Goal: Transaction & Acquisition: Purchase product/service

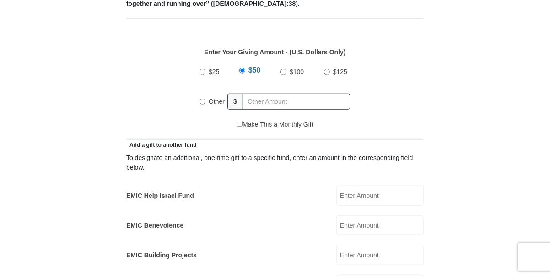
scroll to position [320, 0]
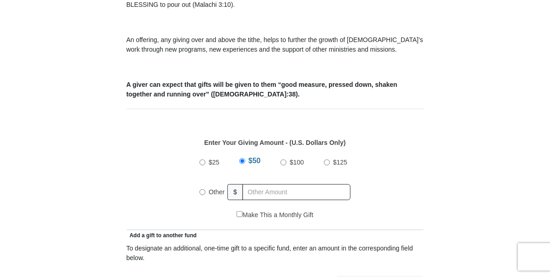
click at [202, 189] on input "Other" at bounding box center [202, 192] width 6 height 6
radio input "true"
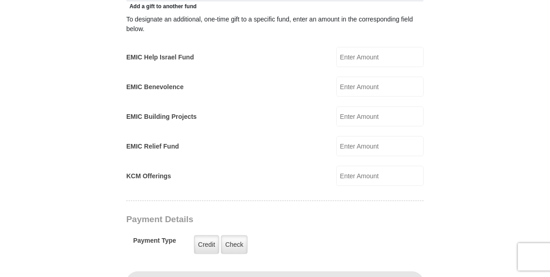
scroll to position [366, 0]
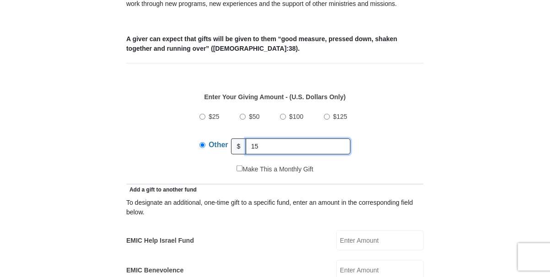
type input "1"
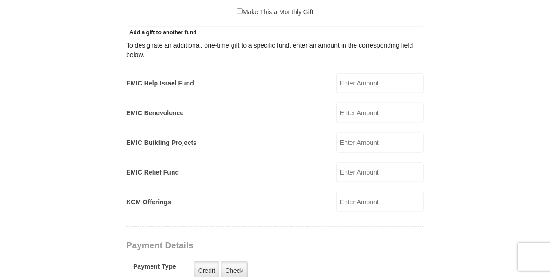
scroll to position [595, 0]
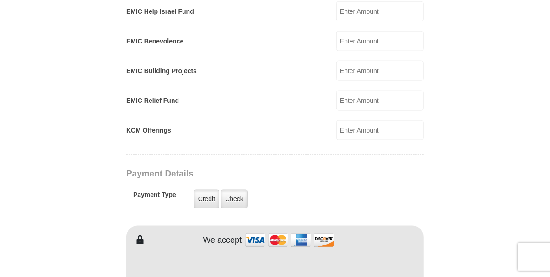
click at [365, 120] on input "KCM Offerings" at bounding box center [379, 130] width 87 height 20
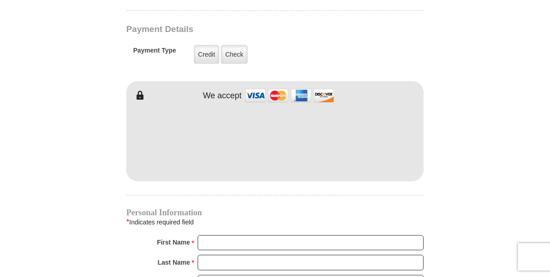
scroll to position [778, 0]
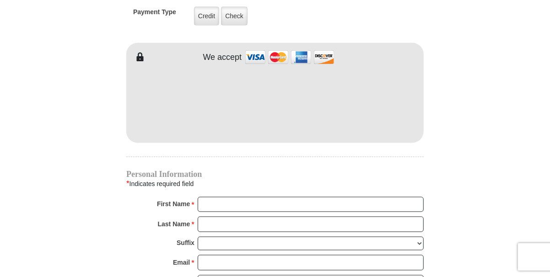
type input "155.00"
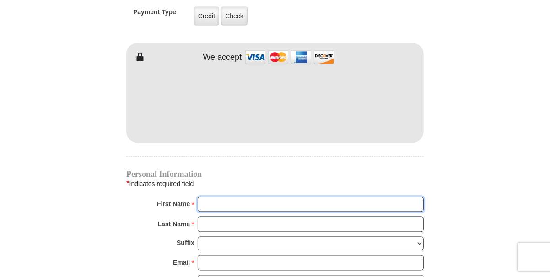
click at [253, 197] on input "First Name *" at bounding box center [311, 205] width 226 height 16
type input "[PERSON_NAME]"
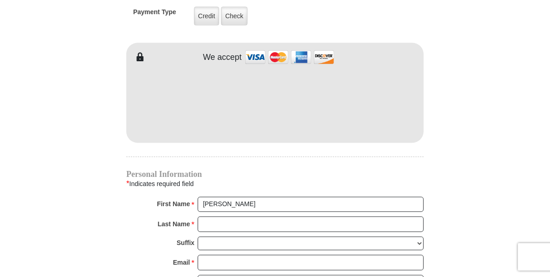
type input "55.00"
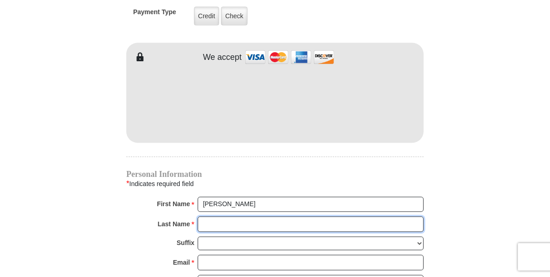
type input "Ousley"
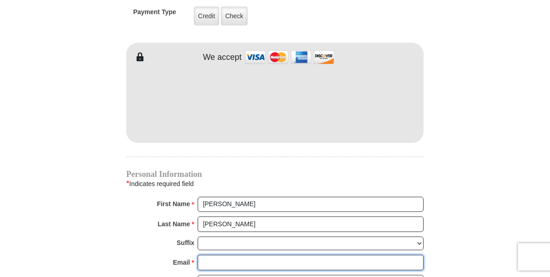
type input "cindyousley@aol.com"
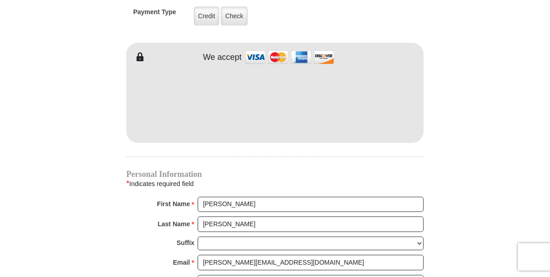
type input "199 W Kansas St"
type input "Van"
select select "TX"
type input "75790"
type input "(903) 363-6837"
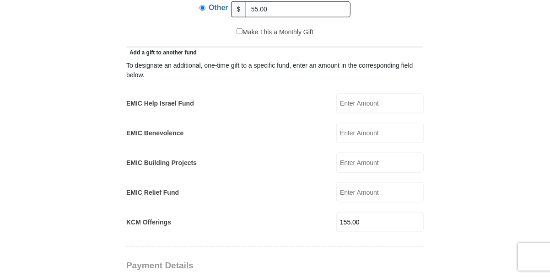
scroll to position [366, 0]
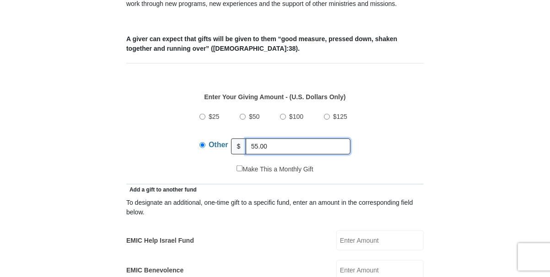
click at [271, 139] on input "55.00" at bounding box center [298, 147] width 105 height 16
type input "5"
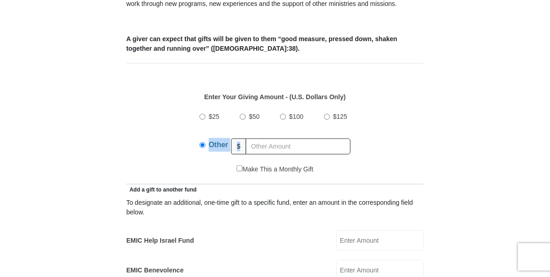
drag, startPoint x: 406, startPoint y: 113, endPoint x: 405, endPoint y: 118, distance: 5.6
click at [405, 118] on div "$25 $50 $100 $125 Other $" at bounding box center [275, 134] width 288 height 59
click at [322, 139] on input "text" at bounding box center [298, 147] width 105 height 16
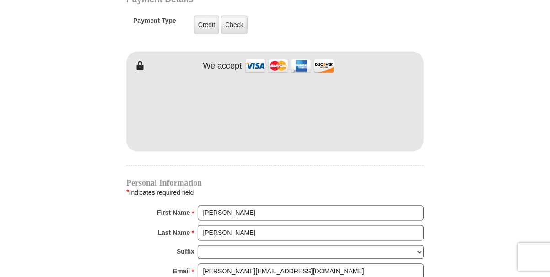
scroll to position [686, 0]
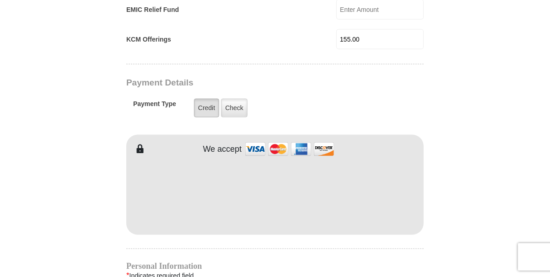
click at [208, 99] on label "Credit" at bounding box center [206, 108] width 25 height 19
click at [0, 0] on input "Credit" at bounding box center [0, 0] width 0 height 0
drag, startPoint x: 442, startPoint y: 54, endPoint x: 441, endPoint y: 59, distance: 5.4
click at [441, 58] on form "Eagle Mountain International Church Online Giving Because of gifts like yours, …" at bounding box center [275, 27] width 522 height 1353
click at [207, 99] on label "Credit" at bounding box center [206, 108] width 25 height 19
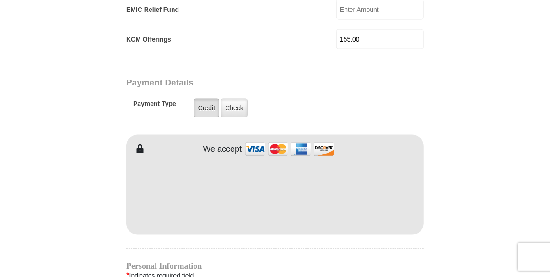
click at [0, 0] on input "Credit" at bounding box center [0, 0] width 0 height 0
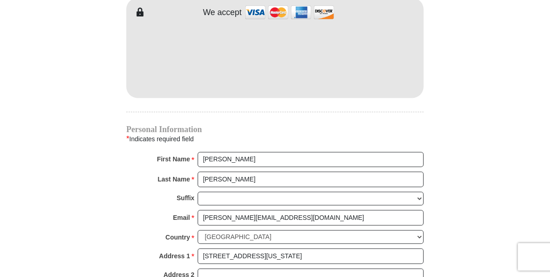
scroll to position [823, 0]
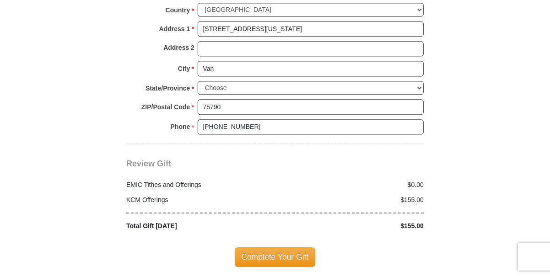
scroll to position [1098, 0]
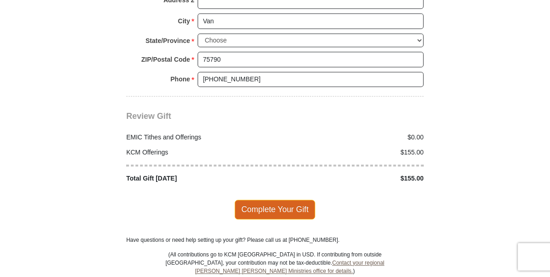
click at [268, 200] on span "Complete Your Gift" at bounding box center [275, 209] width 81 height 19
